Goal: Navigation & Orientation: Understand site structure

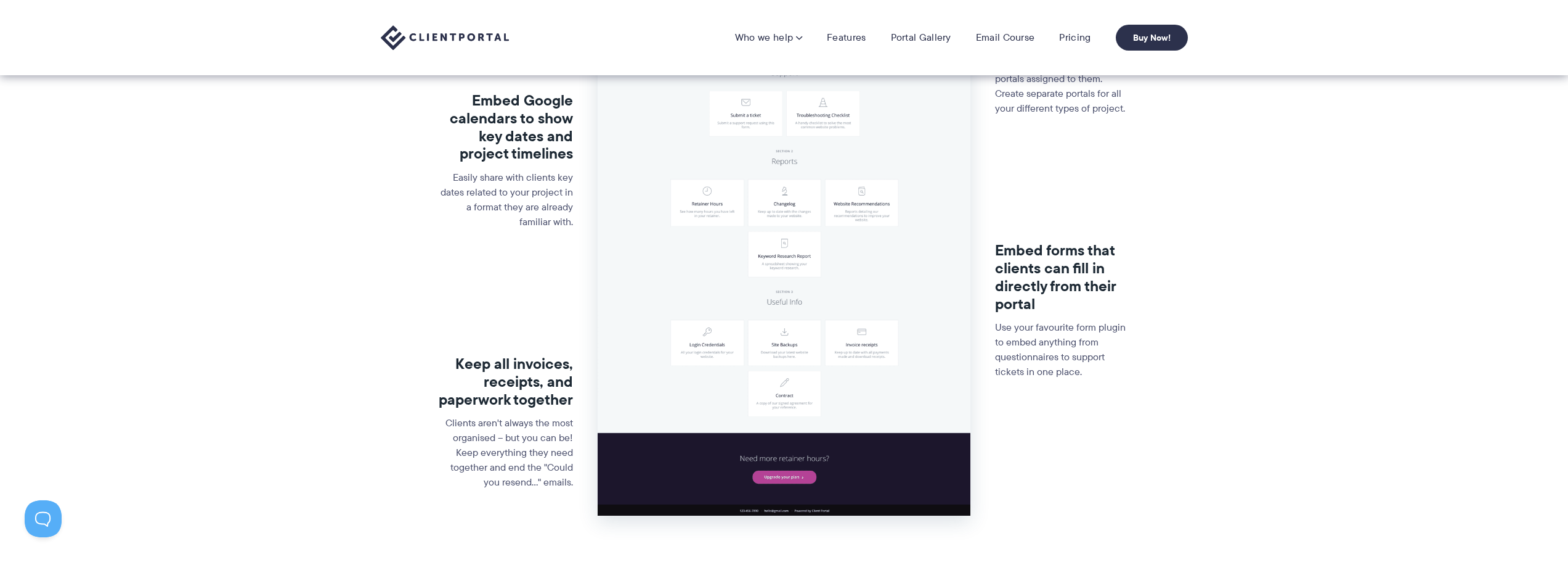
scroll to position [185, 0]
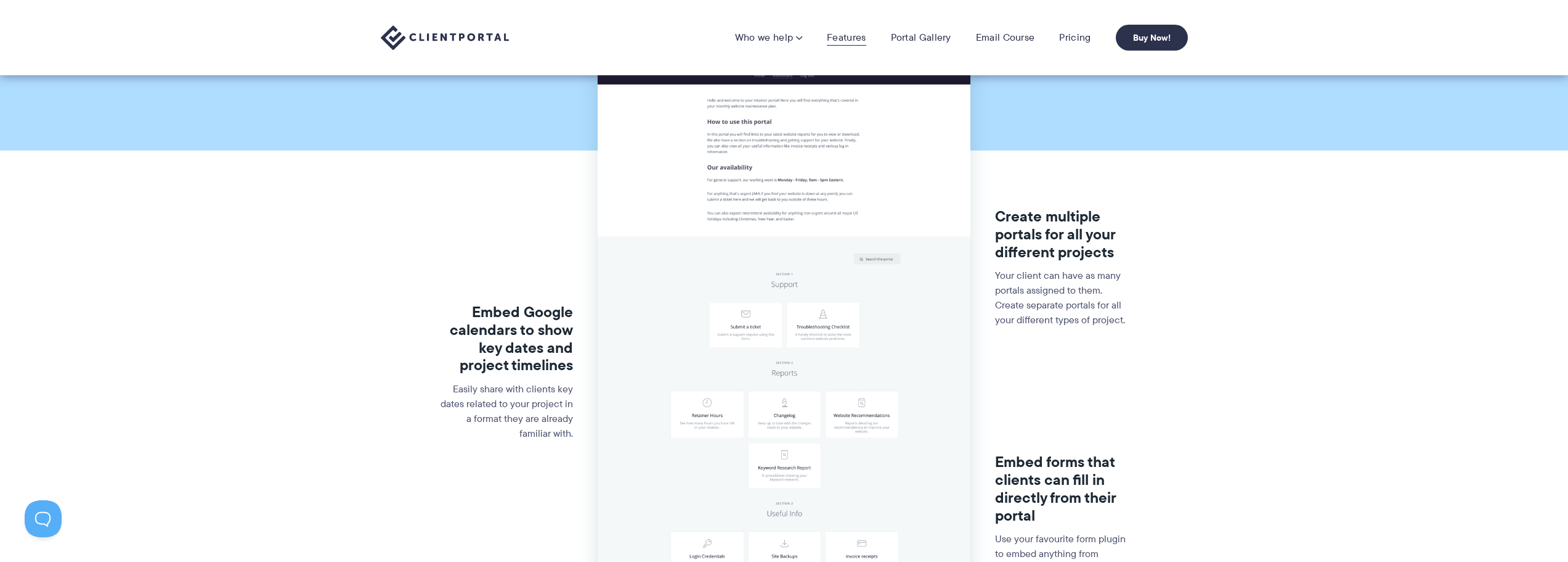
click at [840, 41] on link "Features" at bounding box center [846, 37] width 39 height 12
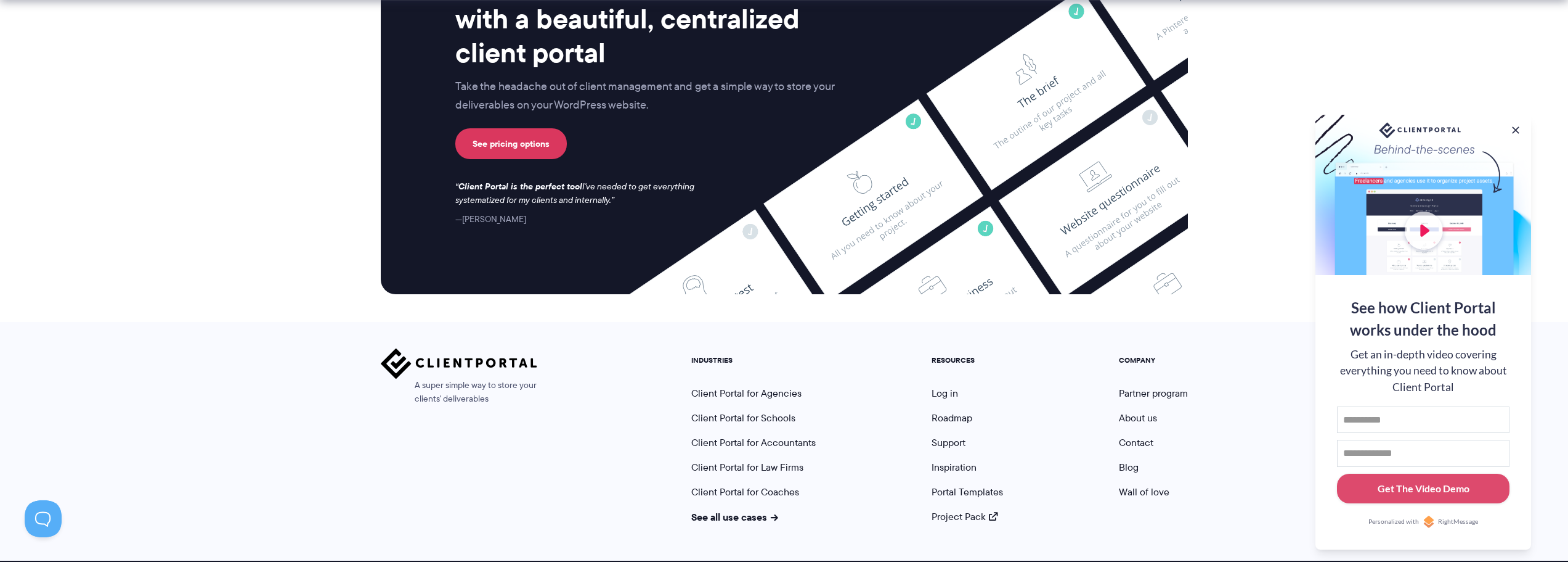
scroll to position [3252, 0]
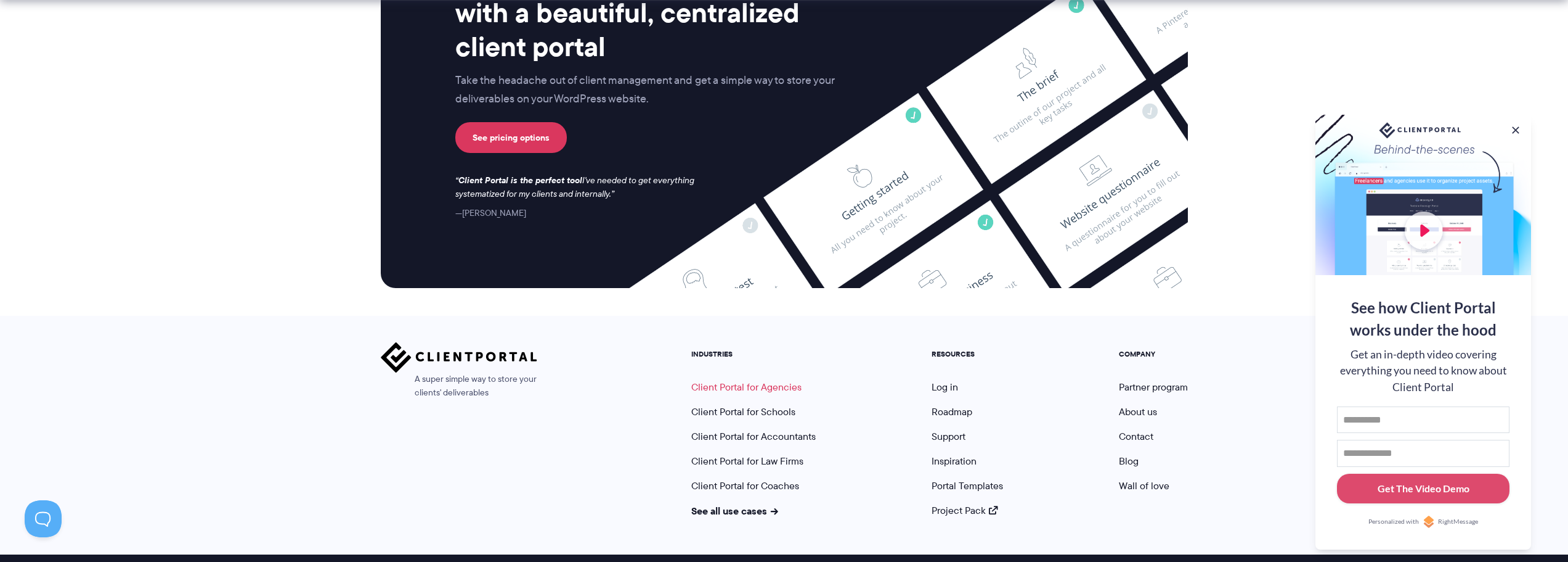
click at [760, 380] on link "Client Portal for Agencies" at bounding box center [746, 387] width 110 height 14
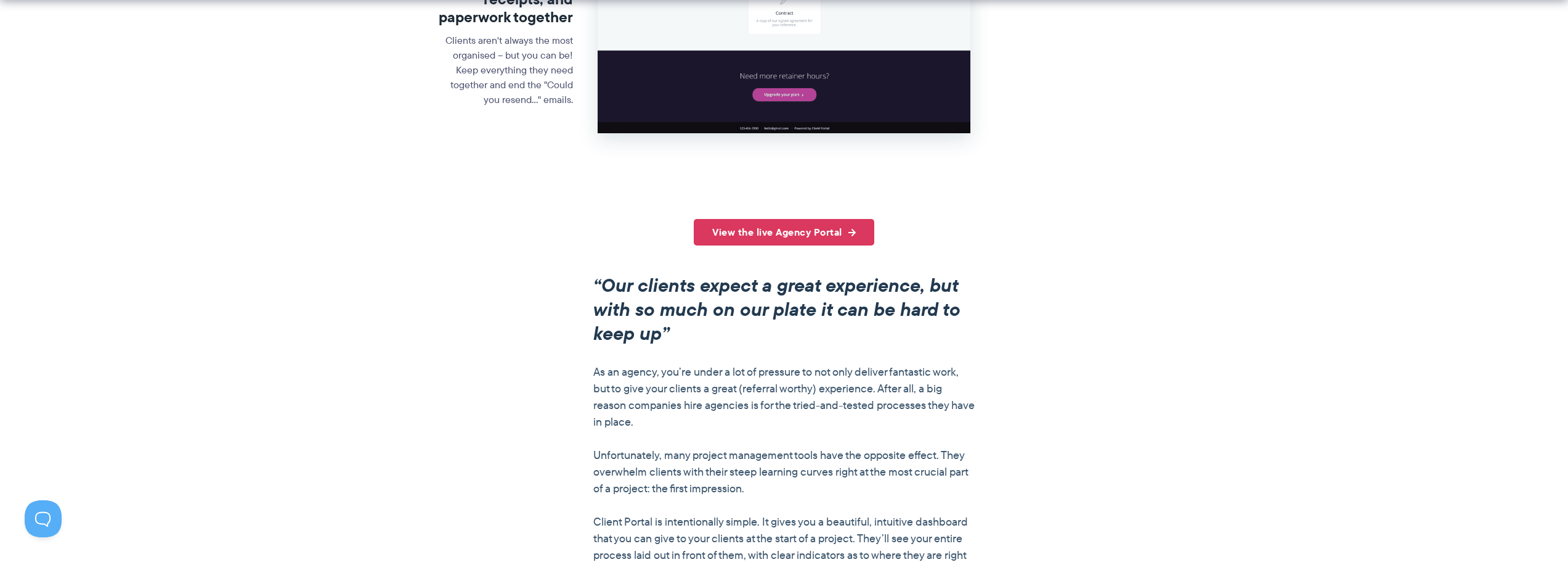
scroll to position [802, 0]
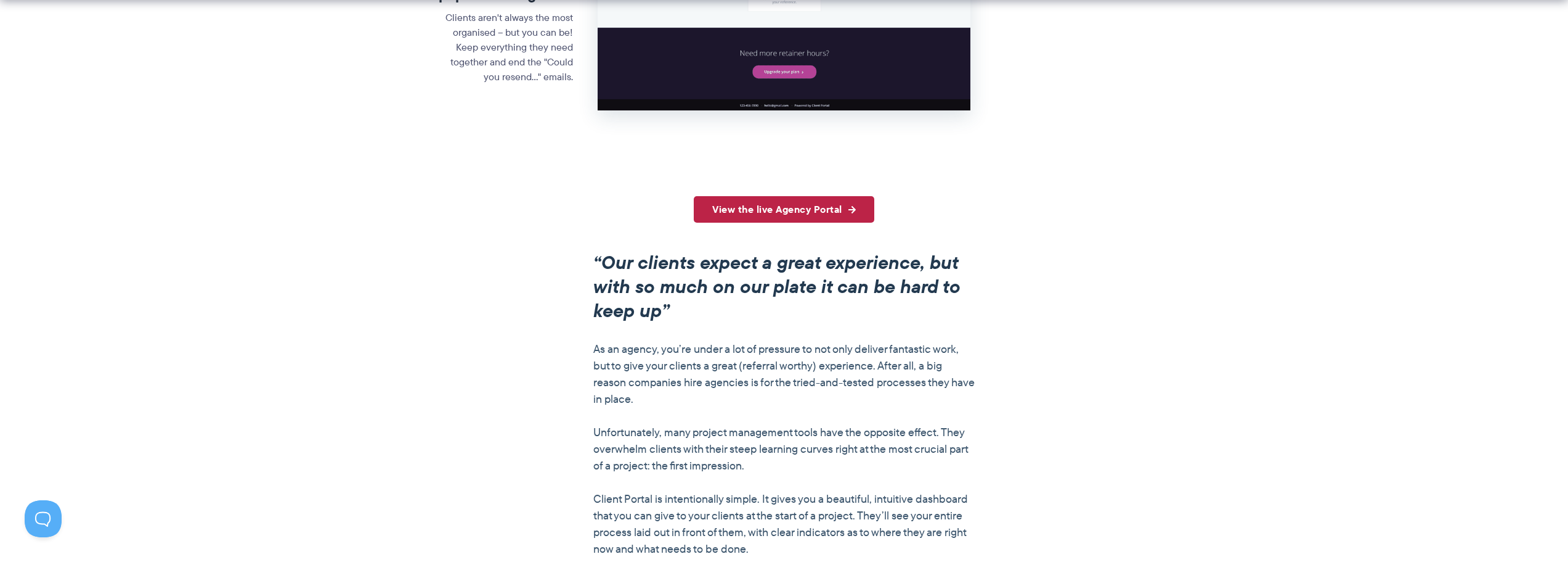
click at [783, 208] on link "View the live Agency Portal" at bounding box center [784, 209] width 181 height 27
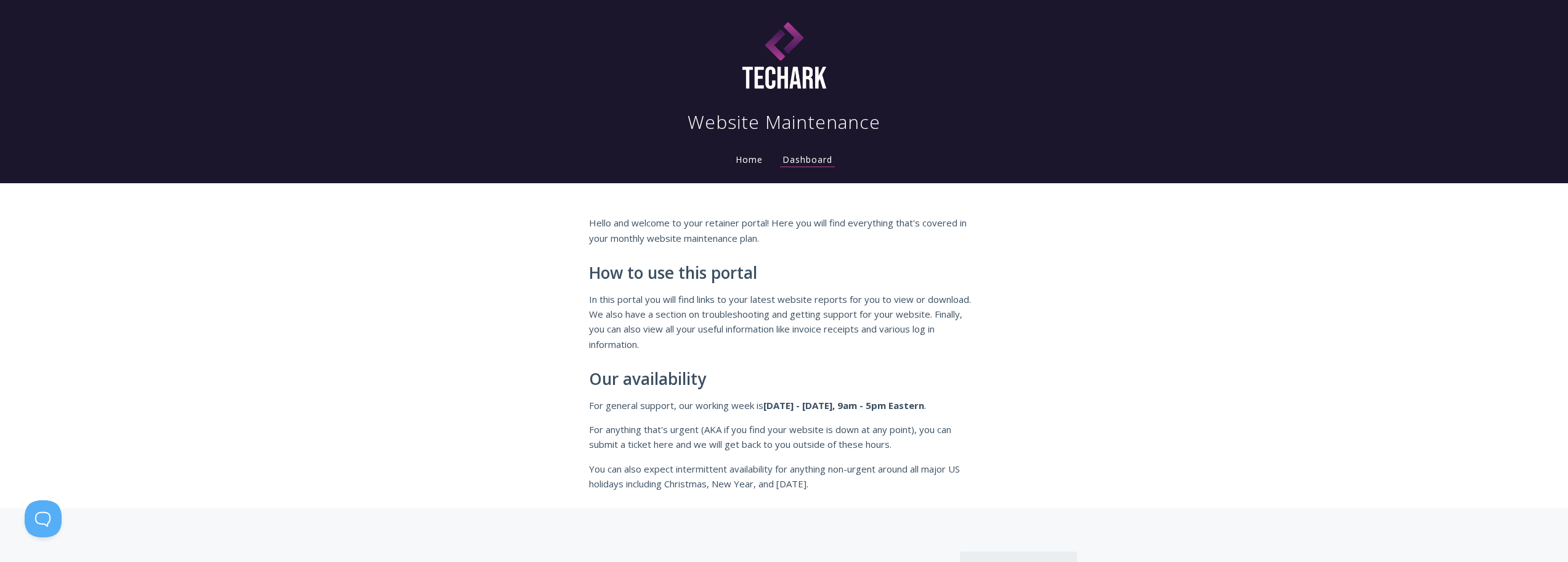
click at [754, 155] on link "Home" at bounding box center [748, 159] width 32 height 12
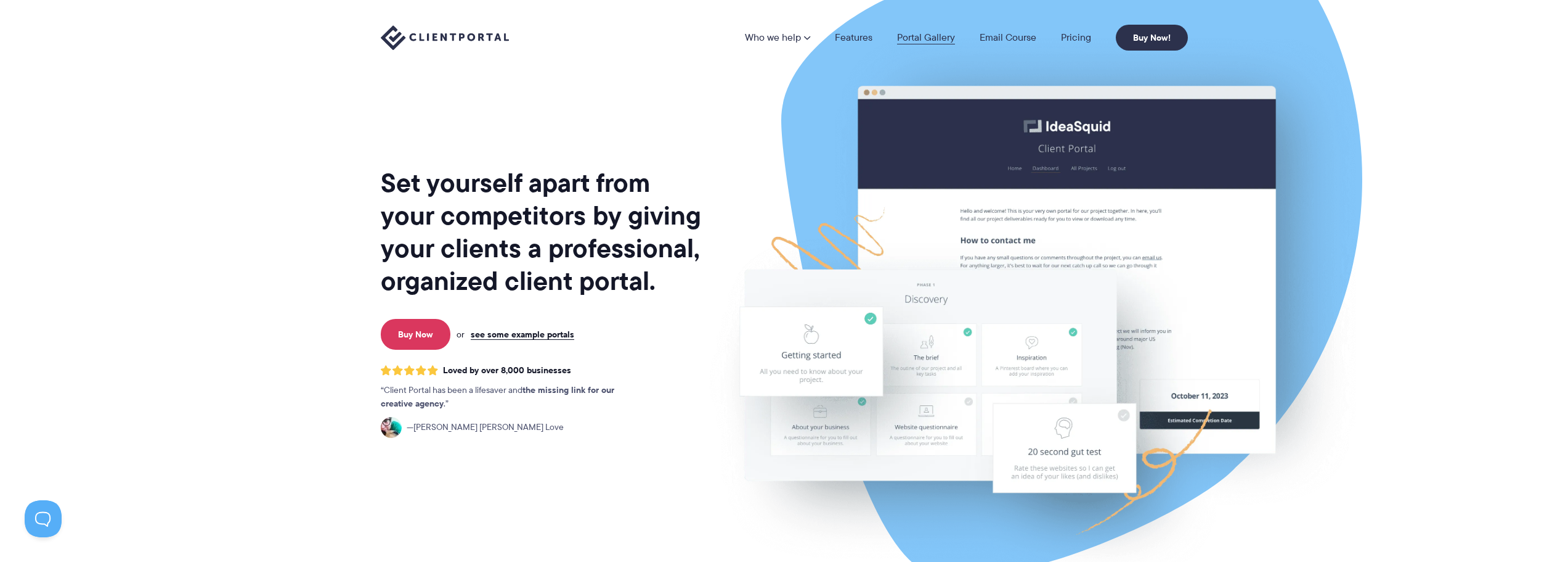
click at [929, 36] on link "Portal Gallery" at bounding box center [925, 37] width 58 height 10
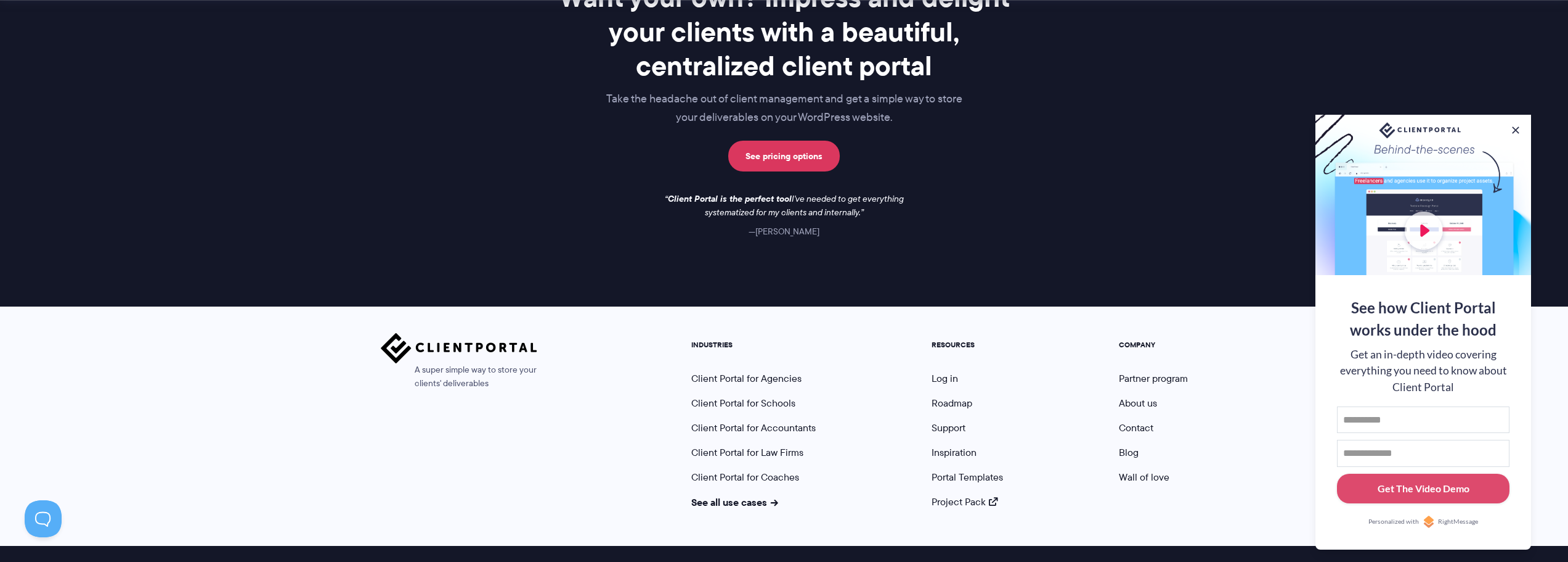
scroll to position [1797, 0]
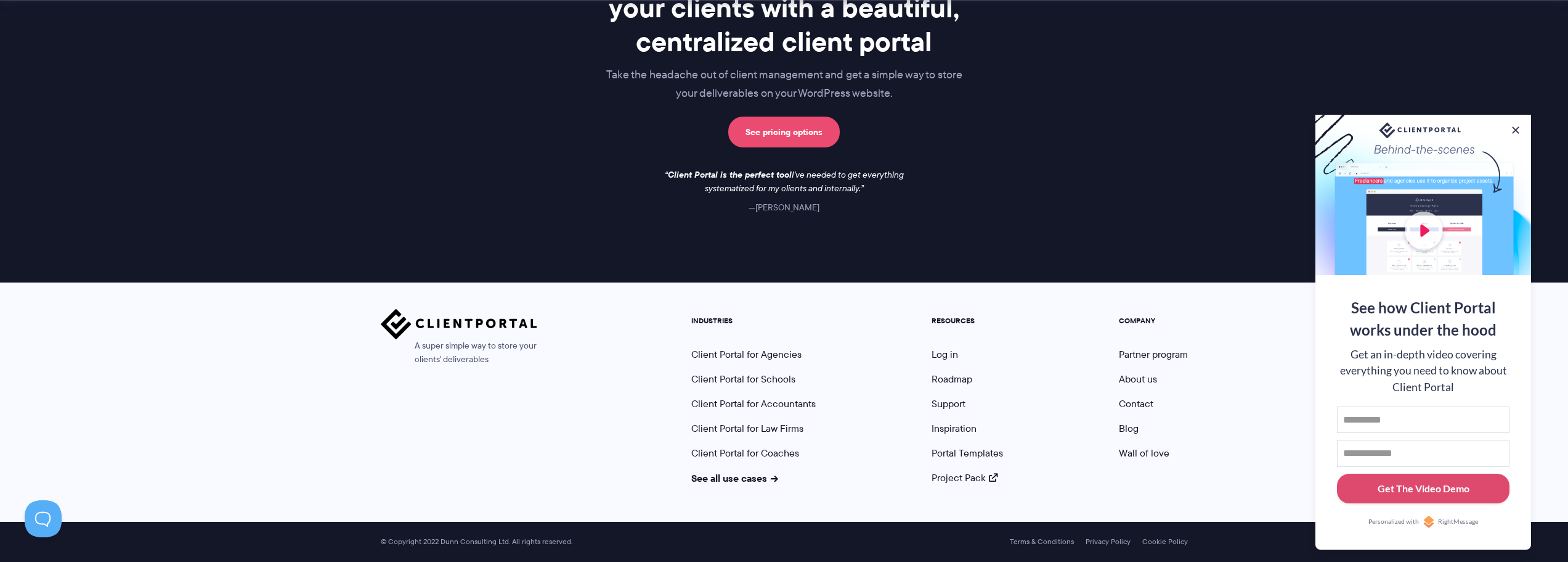
click at [768, 120] on link "See pricing options" at bounding box center [783, 132] width 112 height 31
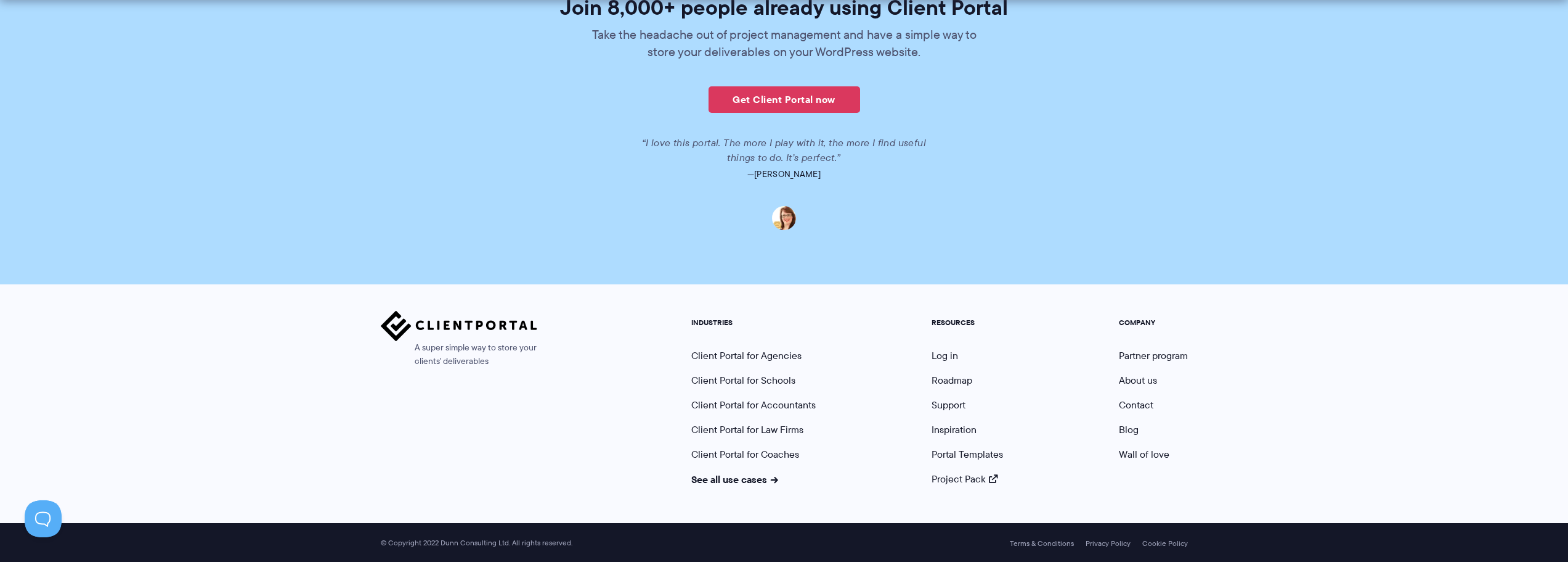
scroll to position [3023, 0]
click at [997, 452] on link "Portal Templates" at bounding box center [967, 453] width 72 height 14
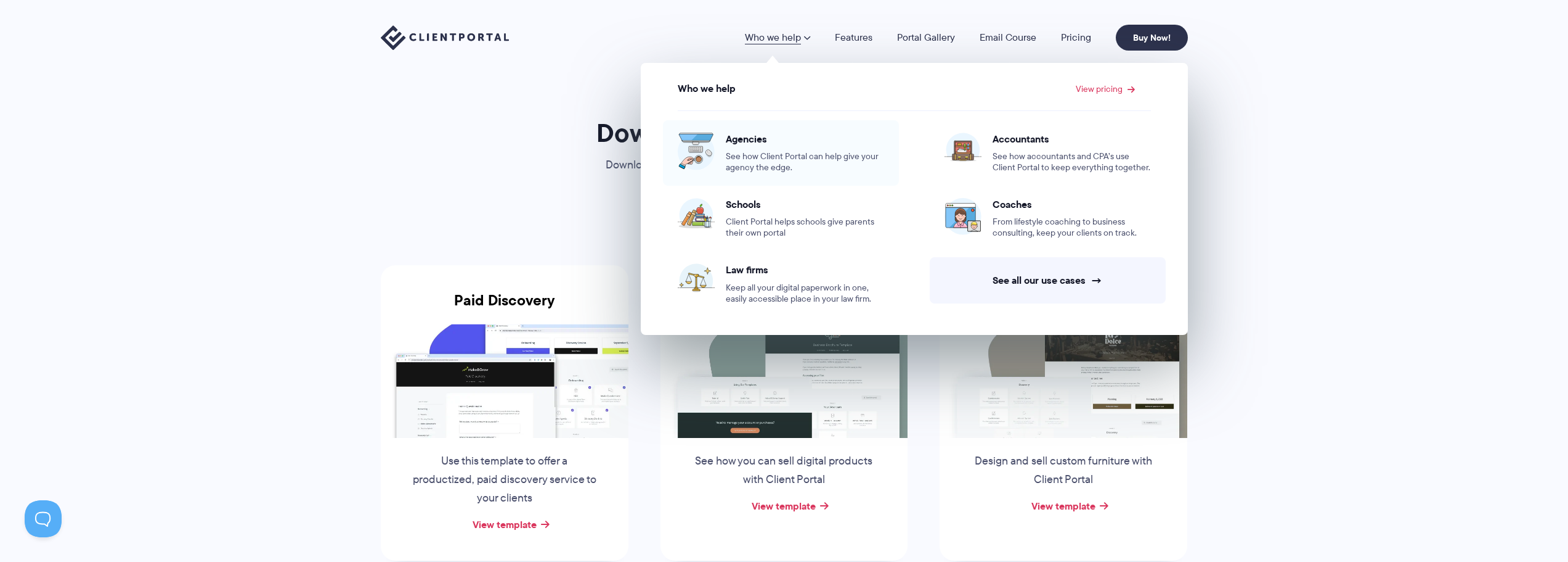
click at [764, 145] on span "Agencies" at bounding box center [805, 139] width 158 height 12
